Goal: Transaction & Acquisition: Purchase product/service

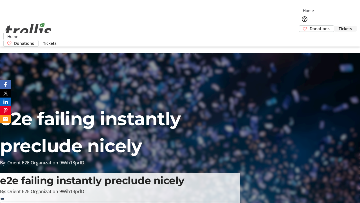
click at [339, 26] on span "Tickets" at bounding box center [346, 29] width 14 height 6
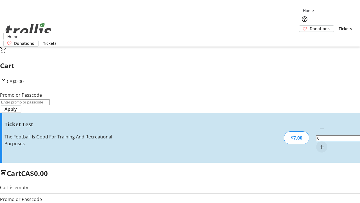
click at [319, 143] on mat-icon "Increment by one" at bounding box center [322, 146] width 7 height 7
type input "1"
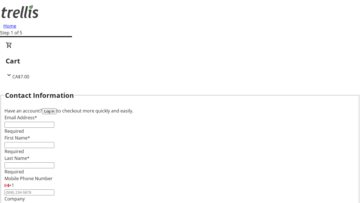
click at [57, 108] on button "Log in" at bounding box center [49, 111] width 15 height 6
